Goal: Task Accomplishment & Management: Use online tool/utility

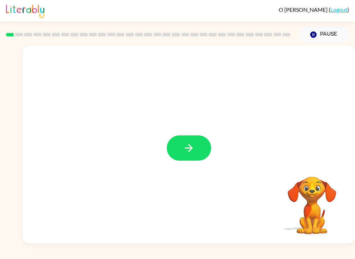
click at [199, 151] on button "button" at bounding box center [189, 147] width 44 height 25
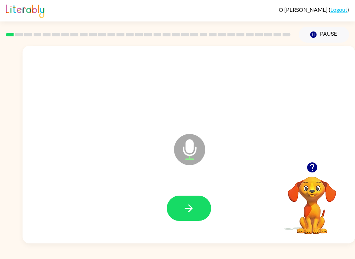
click at [172, 218] on button "button" at bounding box center [189, 208] width 44 height 25
click at [185, 209] on icon "button" at bounding box center [188, 208] width 12 height 12
click at [182, 220] on button "button" at bounding box center [189, 208] width 44 height 25
click at [181, 214] on button "button" at bounding box center [189, 208] width 44 height 25
click at [308, 175] on button "button" at bounding box center [312, 168] width 18 height 18
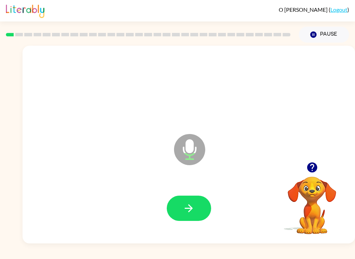
click at [318, 161] on button "button" at bounding box center [312, 168] width 18 height 18
click at [179, 212] on button "button" at bounding box center [189, 208] width 44 height 25
click at [171, 214] on button "button" at bounding box center [189, 208] width 44 height 25
click at [170, 208] on button "button" at bounding box center [189, 208] width 44 height 25
click at [174, 216] on button "button" at bounding box center [189, 208] width 44 height 25
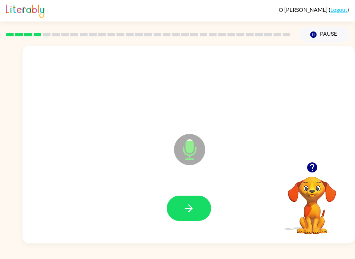
click at [173, 216] on button "button" at bounding box center [189, 208] width 44 height 25
click at [181, 209] on button "button" at bounding box center [189, 208] width 44 height 25
click at [183, 216] on button "button" at bounding box center [189, 208] width 44 height 25
click at [314, 181] on video "Your browser must support playing .mp4 files to use Literably. Please try using…" at bounding box center [311, 200] width 69 height 69
click at [320, 168] on button "button" at bounding box center [312, 168] width 18 height 18
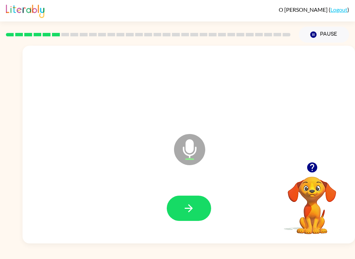
click at [185, 216] on button "button" at bounding box center [189, 208] width 44 height 25
click at [200, 204] on button "button" at bounding box center [189, 208] width 44 height 25
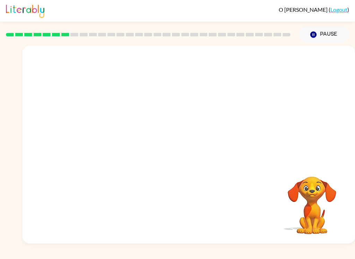
click at [307, 153] on div at bounding box center [189, 145] width 332 height 198
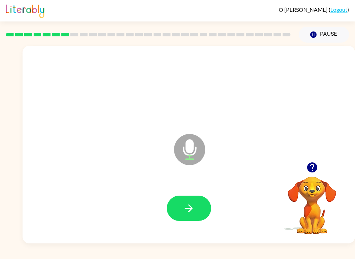
click at [182, 198] on button "button" at bounding box center [189, 208] width 44 height 25
click at [185, 217] on button "button" at bounding box center [189, 208] width 44 height 25
click at [312, 176] on button "button" at bounding box center [312, 168] width 18 height 18
click at [182, 215] on button "button" at bounding box center [189, 208] width 44 height 25
click at [167, 214] on div at bounding box center [189, 208] width 44 height 25
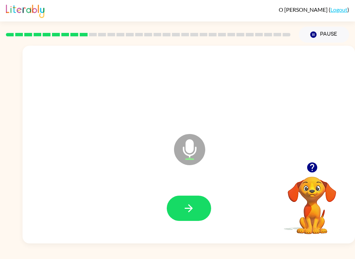
click at [172, 212] on button "button" at bounding box center [189, 208] width 44 height 25
click at [184, 206] on icon "button" at bounding box center [188, 208] width 12 height 12
click at [179, 214] on button "button" at bounding box center [189, 208] width 44 height 25
click at [169, 210] on button "button" at bounding box center [189, 208] width 44 height 25
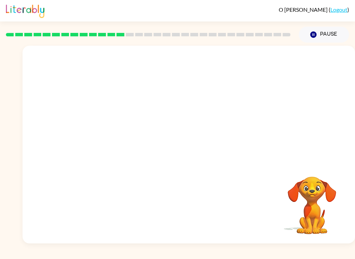
click at [313, 109] on div at bounding box center [189, 104] width 332 height 116
click at [327, 181] on video "Your browser must support playing .mp4 files to use Literably. Please try using…" at bounding box center [311, 200] width 69 height 69
click at [301, 194] on video "Your browser must support playing .mp4 files to use Literably. Please try using…" at bounding box center [311, 200] width 69 height 69
click at [299, 177] on video "Your browser must support playing .mp4 files to use Literably. Please try using…" at bounding box center [311, 200] width 69 height 69
click at [319, 113] on div at bounding box center [189, 104] width 332 height 116
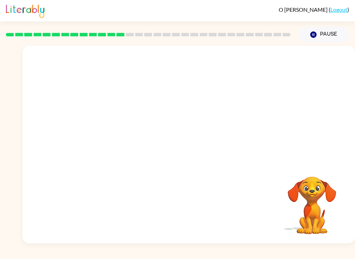
click at [333, 100] on div at bounding box center [189, 104] width 332 height 116
click at [322, 25] on div "Pause Pause" at bounding box center [323, 35] width 59 height 24
click at [321, 34] on button "Pause Pause" at bounding box center [323, 35] width 50 height 16
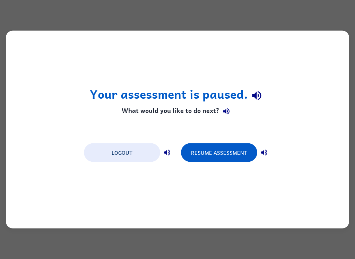
click at [235, 155] on button "Resume Assessment" at bounding box center [219, 152] width 76 height 19
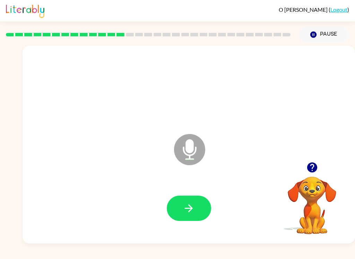
click at [175, 206] on button "button" at bounding box center [189, 208] width 44 height 25
click at [196, 210] on button "button" at bounding box center [189, 208] width 44 height 25
click at [177, 215] on button "button" at bounding box center [189, 208] width 44 height 25
click at [186, 220] on button "button" at bounding box center [189, 208] width 44 height 25
click at [176, 202] on button "button" at bounding box center [189, 208] width 44 height 25
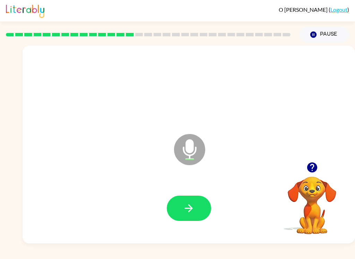
click at [189, 209] on icon "button" at bounding box center [188, 208] width 12 height 12
click at [189, 215] on button "button" at bounding box center [189, 208] width 44 height 25
click at [183, 212] on icon "button" at bounding box center [188, 208] width 12 height 12
click at [174, 204] on button "button" at bounding box center [189, 208] width 44 height 25
click at [178, 210] on button "button" at bounding box center [189, 208] width 44 height 25
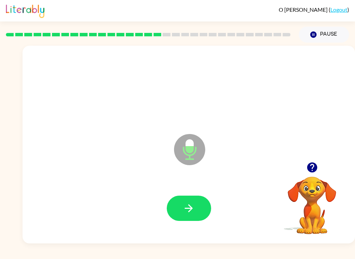
click at [174, 206] on button "button" at bounding box center [189, 208] width 44 height 25
click at [172, 207] on button "button" at bounding box center [189, 208] width 44 height 25
click at [173, 206] on button "button" at bounding box center [189, 208] width 44 height 25
click at [172, 208] on button "button" at bounding box center [189, 208] width 44 height 25
click at [188, 214] on icon "button" at bounding box center [188, 208] width 12 height 12
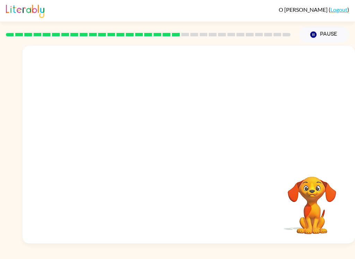
click at [55, 255] on div "[PERSON_NAME] ( Logout ) Pause Pause Your browser must support playing .mp4 fil…" at bounding box center [177, 129] width 355 height 259
click at [49, 256] on div "[PERSON_NAME] ( Logout ) Pause Pause Your browser must support playing .mp4 fil…" at bounding box center [177, 129] width 355 height 259
click at [20, 256] on div "[PERSON_NAME] ( Logout ) Pause Pause Your browser must support playing .mp4 fil…" at bounding box center [177, 129] width 355 height 259
click at [15, 256] on div "[PERSON_NAME] ( Logout ) Pause Pause Your browser must support playing .mp4 fil…" at bounding box center [177, 129] width 355 height 259
click at [55, 256] on div "[PERSON_NAME] ( Logout ) Pause Pause Your browser must support playing .mp4 fil…" at bounding box center [177, 129] width 355 height 259
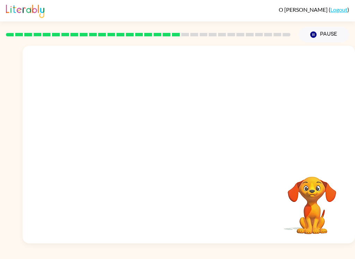
click at [260, 256] on div "[PERSON_NAME] ( Logout ) Pause Pause Your browser must support playing .mp4 fil…" at bounding box center [177, 129] width 355 height 259
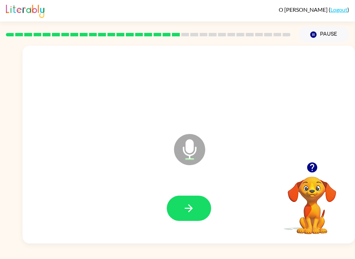
click at [175, 203] on button "button" at bounding box center [189, 208] width 44 height 25
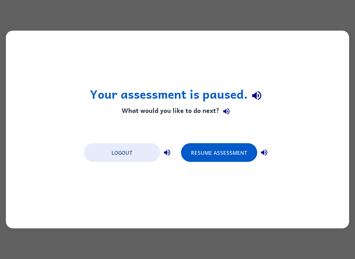
click at [234, 150] on button "Resume Assessment" at bounding box center [219, 152] width 76 height 19
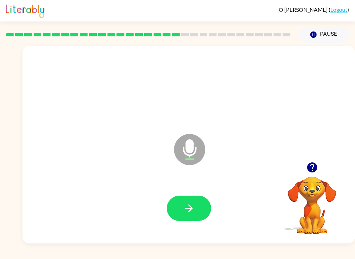
click at [187, 215] on button "button" at bounding box center [189, 208] width 44 height 25
click at [171, 204] on button "button" at bounding box center [189, 208] width 44 height 25
click at [188, 220] on button "button" at bounding box center [189, 208] width 44 height 25
click at [192, 215] on button "button" at bounding box center [189, 208] width 44 height 25
click at [182, 208] on button "button" at bounding box center [189, 208] width 44 height 25
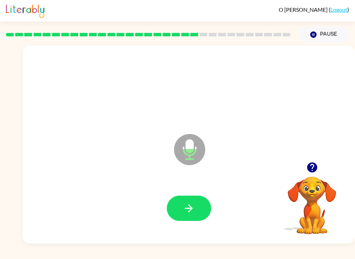
click at [186, 209] on icon "button" at bounding box center [188, 208] width 12 height 12
click at [183, 205] on icon "button" at bounding box center [188, 208] width 12 height 12
click at [191, 206] on icon "button" at bounding box center [188, 208] width 12 height 12
click at [189, 209] on icon "button" at bounding box center [188, 208] width 12 height 12
click at [190, 203] on icon "button" at bounding box center [188, 208] width 12 height 12
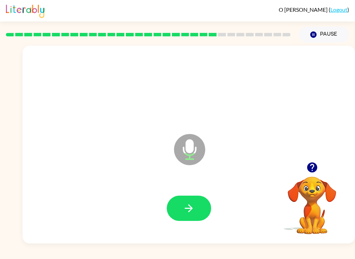
click at [190, 209] on icon "button" at bounding box center [188, 208] width 12 height 12
click at [187, 208] on icon "button" at bounding box center [189, 208] width 8 height 8
click at [190, 209] on icon "button" at bounding box center [189, 208] width 8 height 8
click at [201, 220] on button "button" at bounding box center [189, 208] width 44 height 25
click at [196, 209] on button "button" at bounding box center [189, 208] width 44 height 25
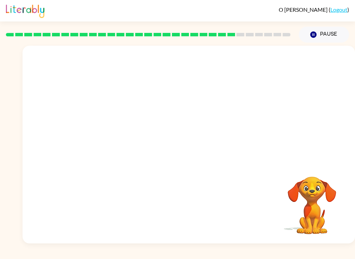
click at [23, 105] on div at bounding box center [189, 145] width 332 height 198
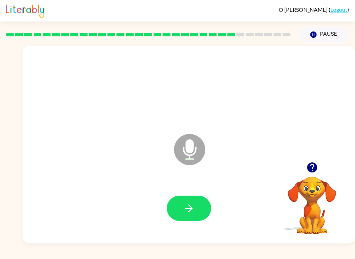
click at [189, 207] on icon "button" at bounding box center [188, 208] width 12 height 12
click at [173, 215] on button "button" at bounding box center [189, 208] width 44 height 25
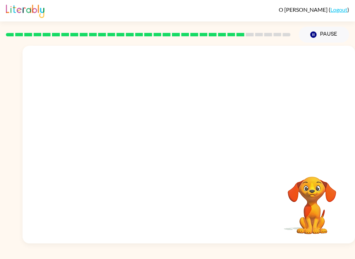
click at [155, 208] on div at bounding box center [188, 208] width 318 height 57
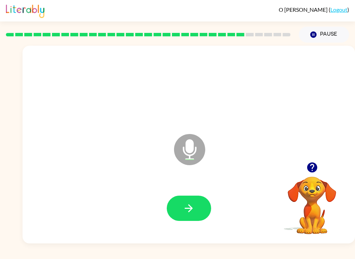
click at [190, 217] on button "button" at bounding box center [189, 208] width 44 height 25
click at [186, 218] on button "button" at bounding box center [189, 208] width 44 height 25
click at [310, 164] on icon "button" at bounding box center [311, 167] width 10 height 10
click at [183, 218] on button "button" at bounding box center [189, 208] width 44 height 25
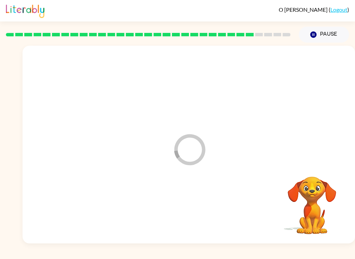
click at [183, 217] on div at bounding box center [188, 208] width 318 height 57
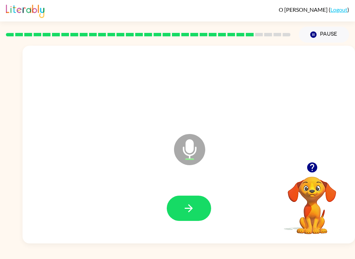
click at [193, 208] on icon "button" at bounding box center [188, 208] width 12 height 12
click at [188, 205] on icon "button" at bounding box center [188, 208] width 12 height 12
click at [191, 205] on icon "button" at bounding box center [188, 208] width 12 height 12
click at [205, 216] on button "button" at bounding box center [189, 208] width 44 height 25
click at [186, 212] on icon "button" at bounding box center [188, 208] width 12 height 12
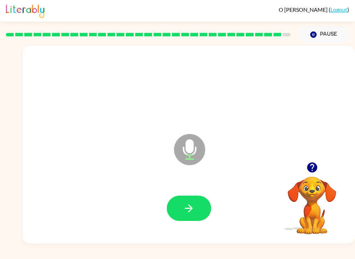
click at [192, 212] on icon "button" at bounding box center [188, 208] width 12 height 12
click at [310, 179] on video "Your browser must support playing .mp4 files to use Literably. Please try using…" at bounding box center [311, 200] width 69 height 69
click at [316, 169] on icon "button" at bounding box center [311, 167] width 10 height 10
click at [186, 199] on button "button" at bounding box center [189, 208] width 44 height 25
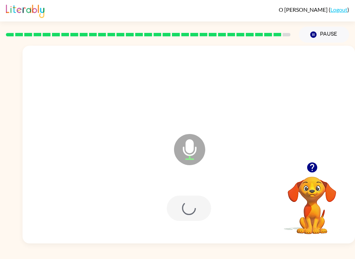
click at [193, 200] on div at bounding box center [189, 208] width 44 height 25
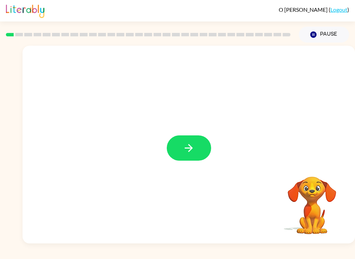
click at [195, 140] on button "button" at bounding box center [189, 147] width 44 height 25
click at [195, 140] on div at bounding box center [171, 132] width 285 height 25
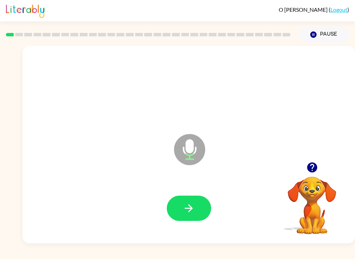
click at [181, 197] on button "button" at bounding box center [189, 208] width 44 height 25
click at [191, 204] on icon "button" at bounding box center [188, 208] width 12 height 12
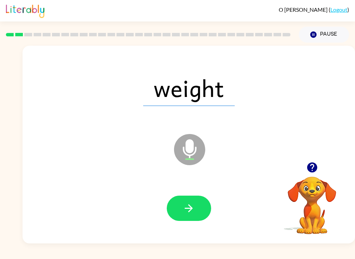
click at [196, 215] on button "button" at bounding box center [189, 208] width 44 height 25
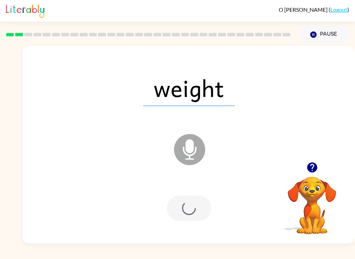
click at [179, 208] on div at bounding box center [189, 208] width 44 height 25
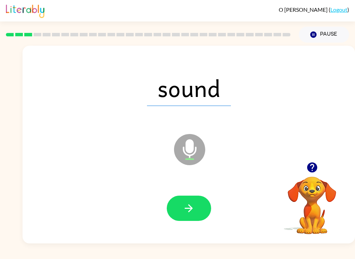
click at [193, 211] on icon "button" at bounding box center [188, 208] width 12 height 12
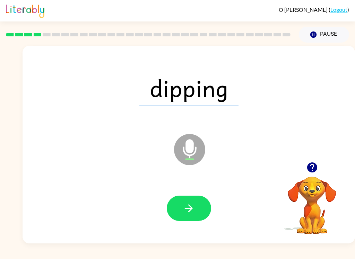
click at [185, 212] on icon "button" at bounding box center [188, 208] width 12 height 12
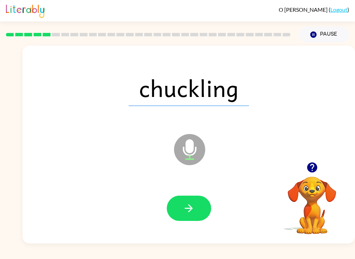
click at [200, 205] on button "button" at bounding box center [189, 208] width 44 height 25
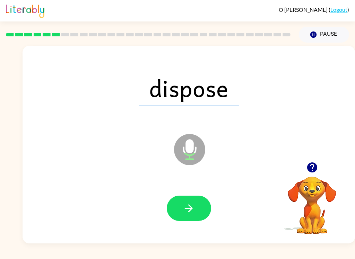
click at [199, 209] on button "button" at bounding box center [189, 208] width 44 height 25
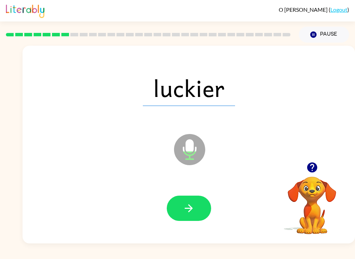
click at [195, 208] on button "button" at bounding box center [189, 208] width 44 height 25
click at [198, 209] on button "button" at bounding box center [189, 208] width 44 height 25
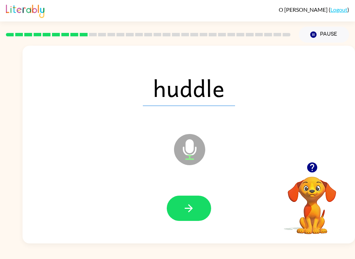
click at [190, 205] on icon "button" at bounding box center [188, 208] width 12 height 12
click at [185, 205] on icon "button" at bounding box center [188, 208] width 12 height 12
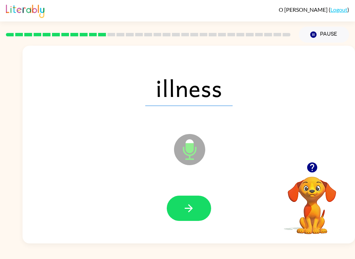
click at [190, 217] on button "button" at bounding box center [189, 208] width 44 height 25
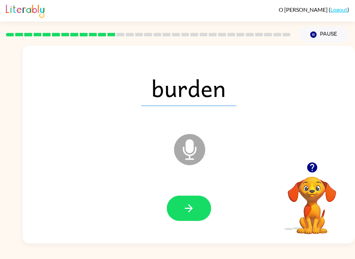
click at [184, 214] on icon "button" at bounding box center [188, 208] width 12 height 12
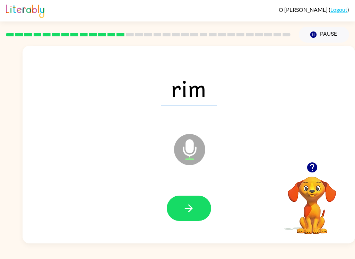
click at [215, 244] on div "O Bray ( Logout ) Pause Pause rim Microphone The Microphone is here when it is …" at bounding box center [177, 129] width 355 height 259
click at [180, 203] on button "button" at bounding box center [189, 208] width 44 height 25
click at [183, 203] on icon "button" at bounding box center [188, 208] width 12 height 12
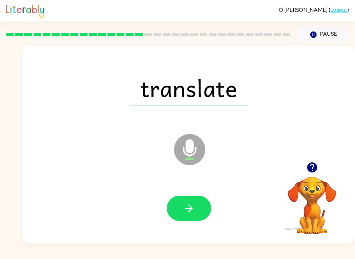
click at [177, 208] on button "button" at bounding box center [189, 208] width 44 height 25
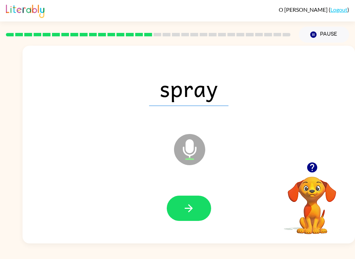
click at [189, 209] on icon "button" at bounding box center [189, 208] width 8 height 8
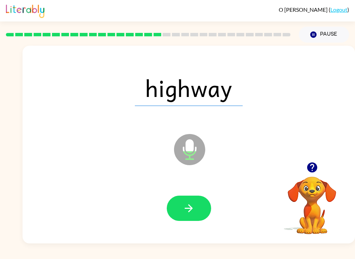
click at [184, 209] on icon "button" at bounding box center [188, 208] width 12 height 12
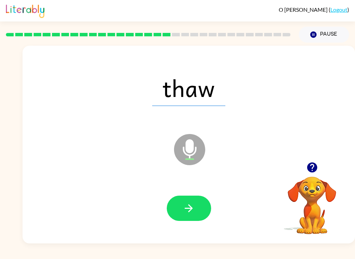
click at [180, 221] on button "button" at bounding box center [189, 208] width 44 height 25
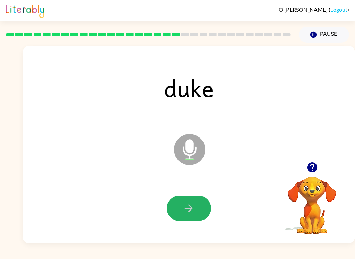
click at [185, 212] on icon "button" at bounding box center [188, 208] width 12 height 12
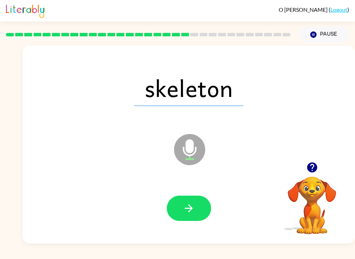
click at [185, 207] on icon "button" at bounding box center [188, 208] width 12 height 12
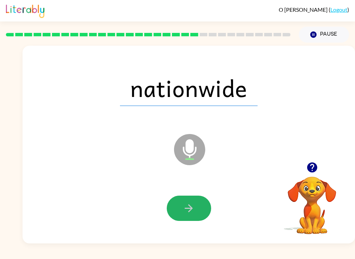
click at [182, 203] on icon "button" at bounding box center [188, 208] width 12 height 12
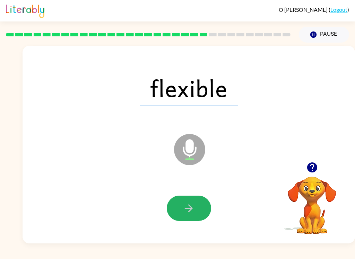
click at [189, 209] on icon "button" at bounding box center [188, 208] width 12 height 12
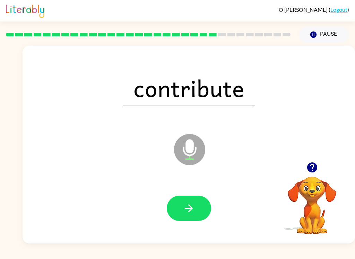
click at [185, 206] on icon "button" at bounding box center [188, 208] width 12 height 12
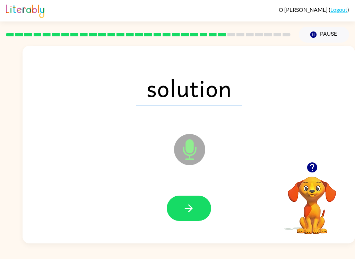
click at [188, 207] on icon "button" at bounding box center [188, 208] width 12 height 12
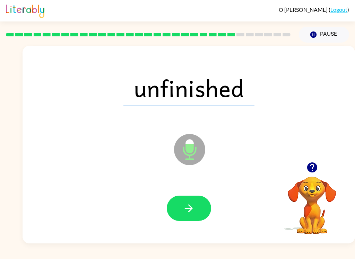
click at [183, 202] on icon "button" at bounding box center [188, 208] width 12 height 12
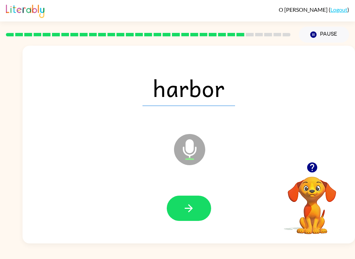
click at [172, 218] on button "button" at bounding box center [189, 208] width 44 height 25
click at [191, 212] on icon "button" at bounding box center [188, 208] width 12 height 12
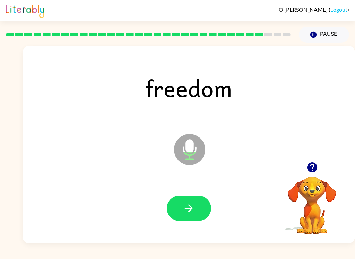
click at [185, 211] on icon "button" at bounding box center [188, 208] width 12 height 12
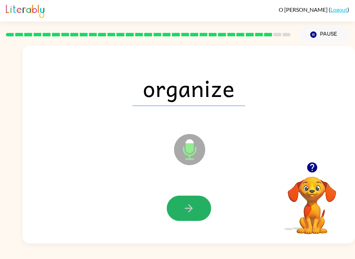
click at [176, 206] on button "button" at bounding box center [189, 208] width 44 height 25
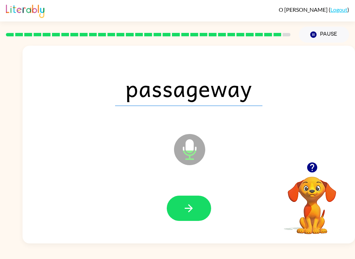
click at [187, 198] on button "button" at bounding box center [189, 208] width 44 height 25
